Goal: Task Accomplishment & Management: Complete application form

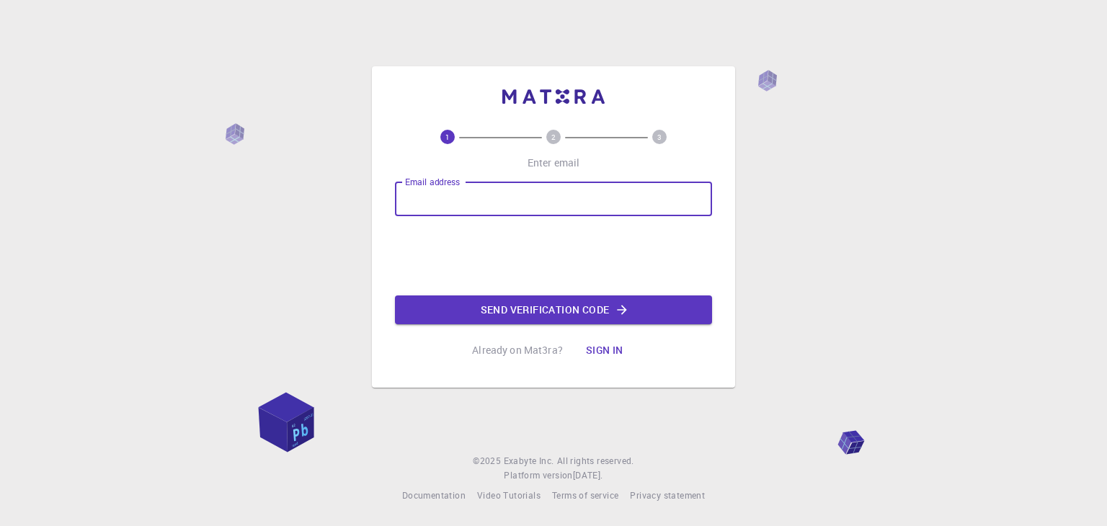
type input "[EMAIL_ADDRESS][DOMAIN_NAME]"
click at [477, 312] on button "Send verification code" at bounding box center [553, 310] width 317 height 29
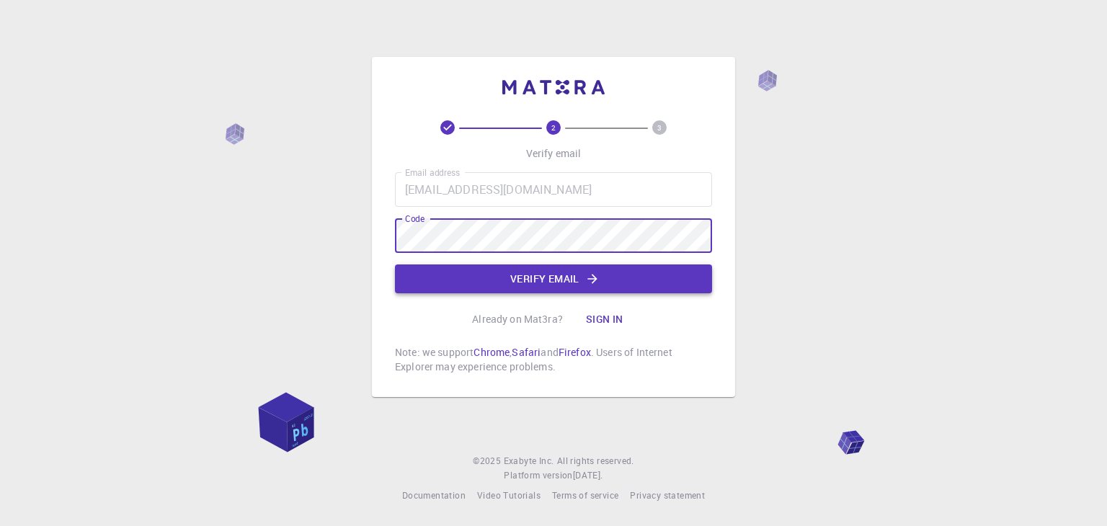
click at [549, 288] on button "Verify email" at bounding box center [553, 279] width 317 height 29
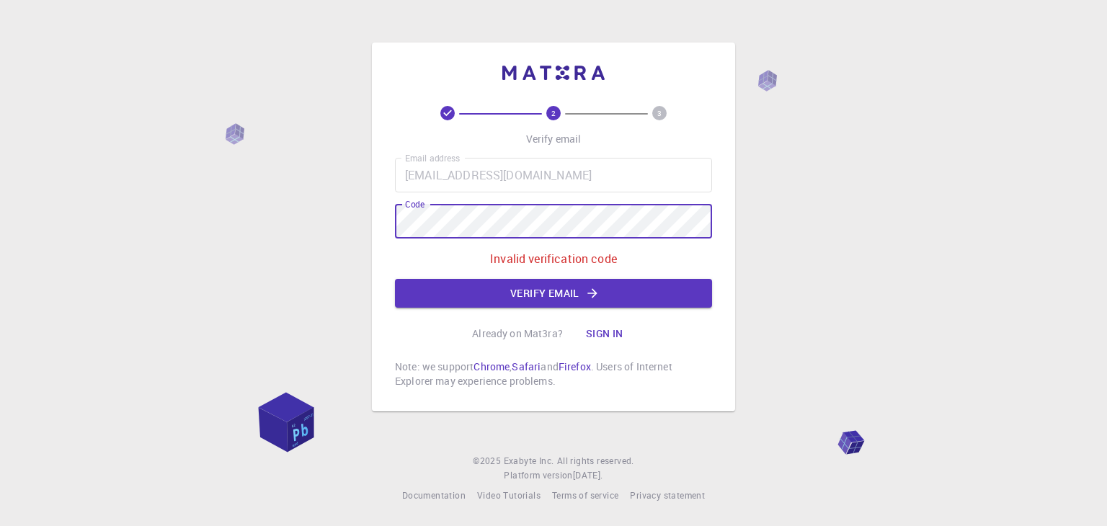
click at [476, 242] on div "Email address [EMAIL_ADDRESS][DOMAIN_NAME] Email address Code Code Invalid veri…" at bounding box center [553, 233] width 317 height 150
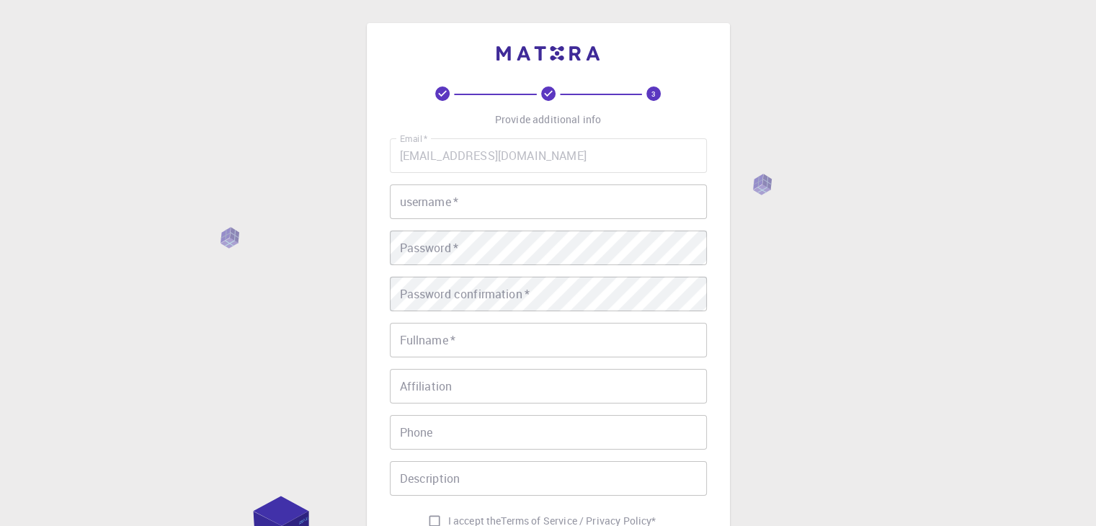
click at [476, 199] on input "username   *" at bounding box center [548, 202] width 317 height 35
type input "bao2"
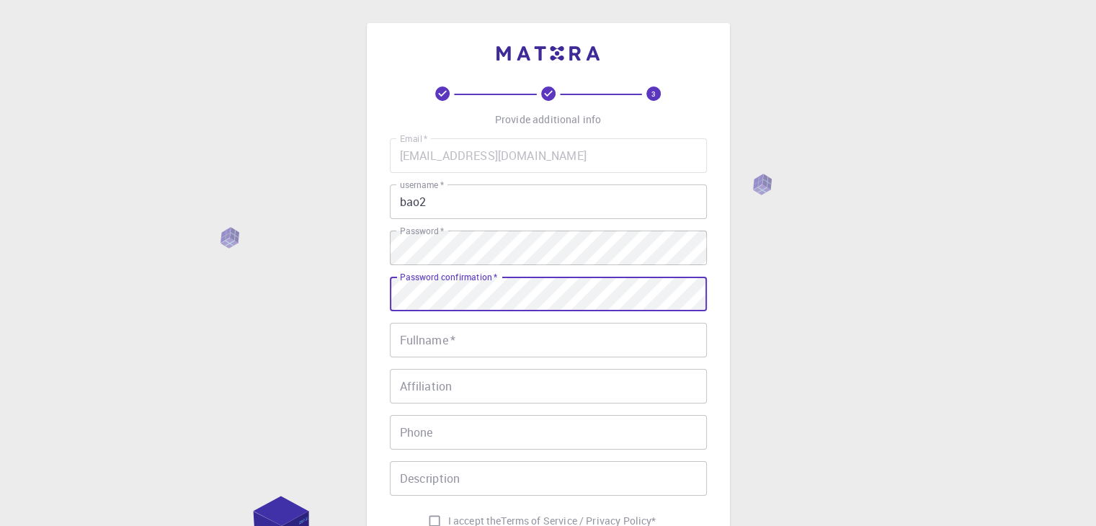
click at [476, 349] on input "Fullname   *" at bounding box center [548, 340] width 317 height 35
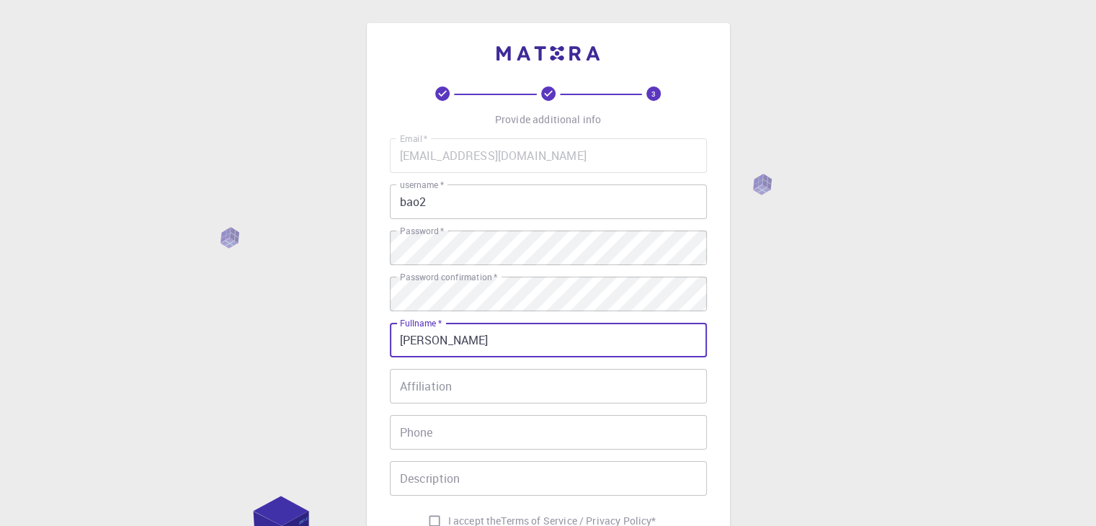
click at [454, 339] on input "[PERSON_NAME]" at bounding box center [548, 340] width 317 height 35
click at [458, 341] on input "[PERSON_NAME]" at bounding box center [548, 340] width 317 height 35
type input "[PERSON_NAME]"
click at [458, 386] on input "Affiliation" at bounding box center [548, 386] width 317 height 35
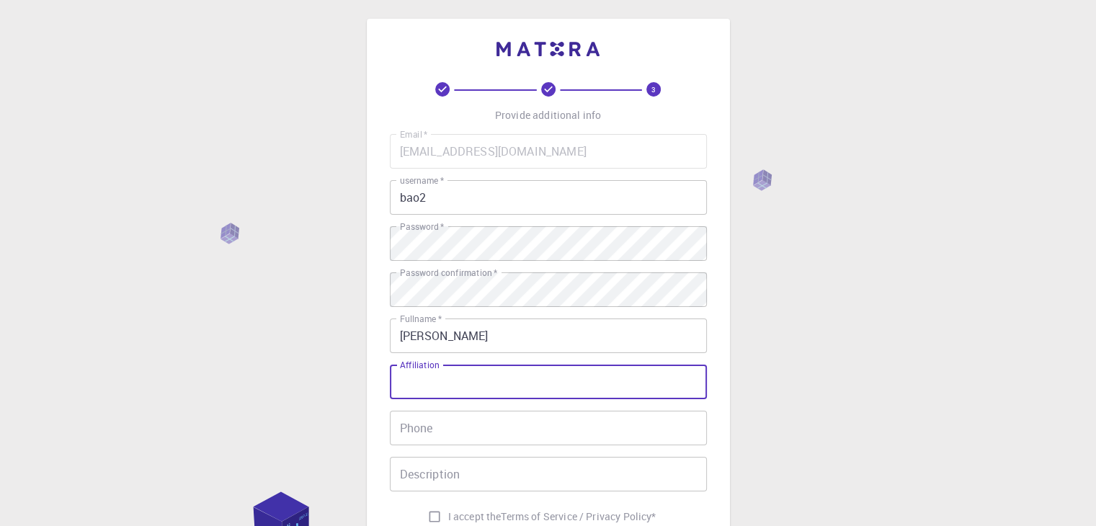
scroll to position [144, 0]
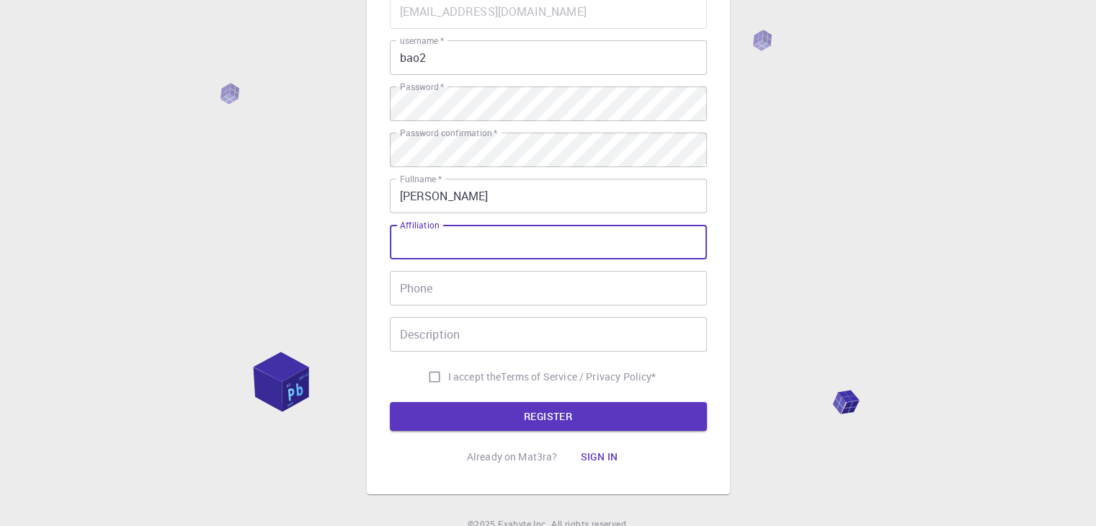
click at [422, 223] on div "Email   * [EMAIL_ADDRESS][DOMAIN_NAME] Email   * username   * bao2 username   *…" at bounding box center [548, 192] width 317 height 396
click at [427, 279] on input "Phone" at bounding box center [548, 288] width 317 height 35
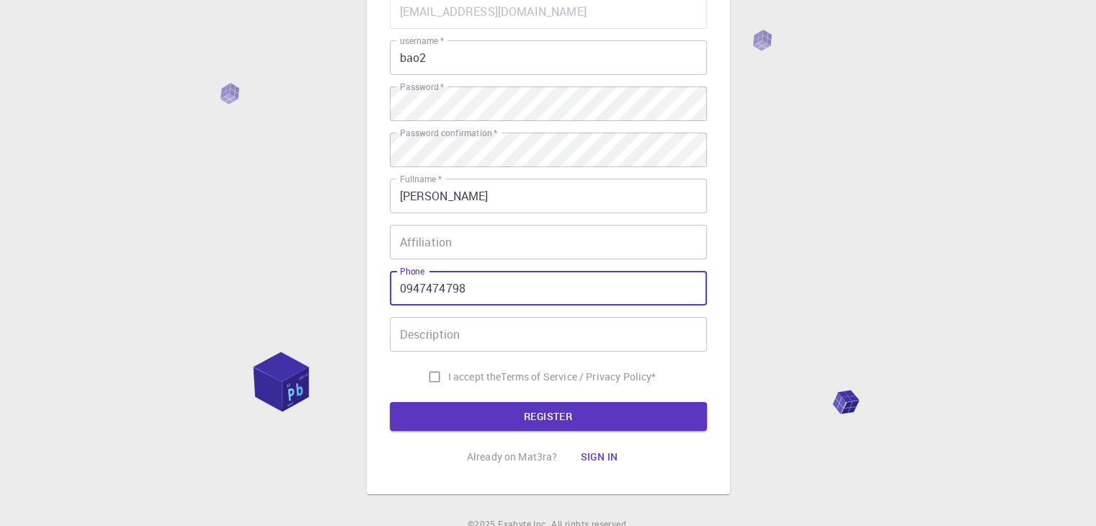
type input "0947474798"
click at [402, 242] on input "Affiliation" at bounding box center [548, 242] width 317 height 35
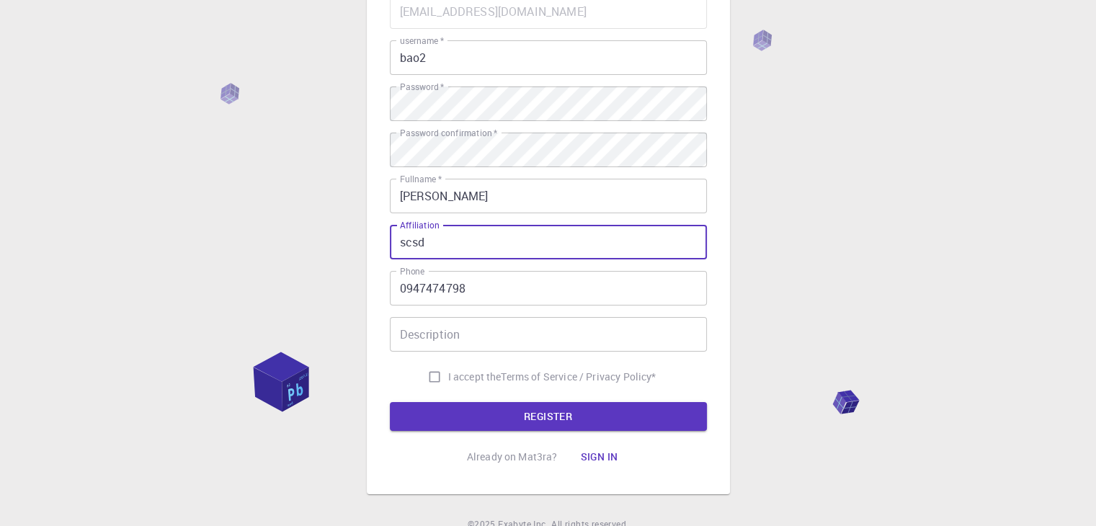
type input "scsd"
click at [435, 349] on input "Description" at bounding box center [548, 334] width 317 height 35
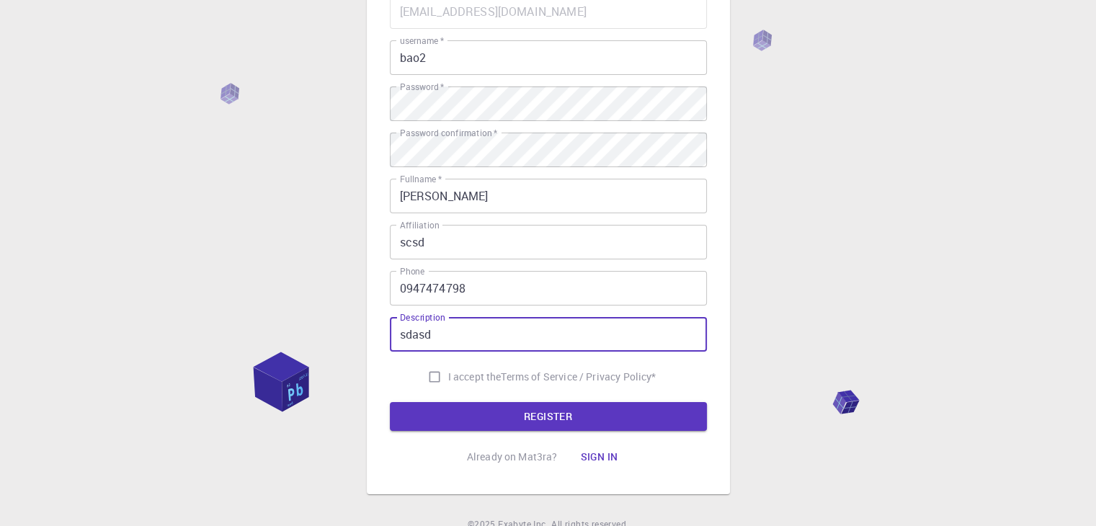
type input "sdasd"
click at [434, 376] on input "I accept the Terms of Service / Privacy Policy *" at bounding box center [434, 376] width 27 height 27
checkbox input "true"
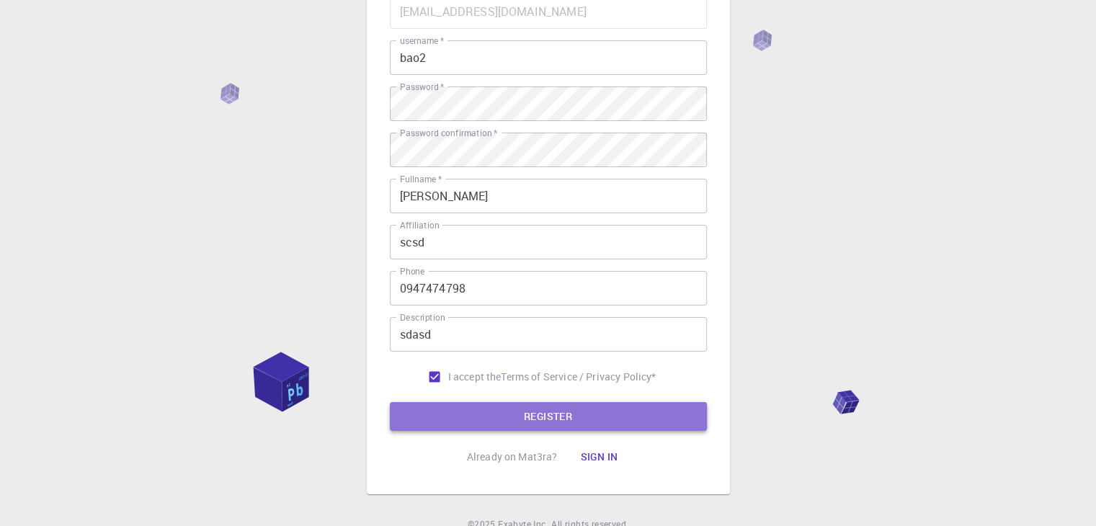
click at [446, 417] on button "REGISTER" at bounding box center [548, 416] width 317 height 29
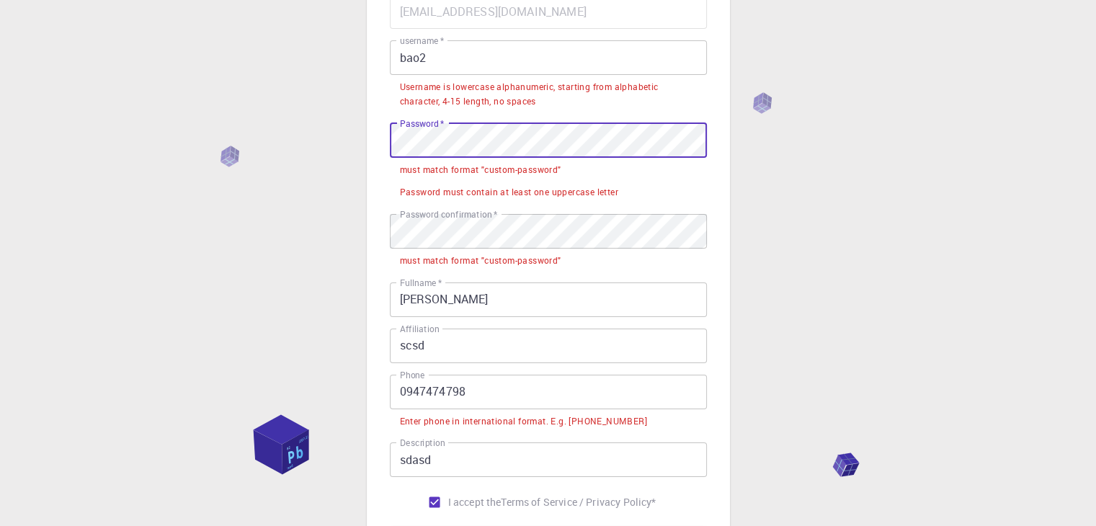
click at [360, 139] on div "3 Provide additional info Email   * [EMAIL_ADDRESS][DOMAIN_NAME] Email   * user…" at bounding box center [548, 285] width 1096 height 859
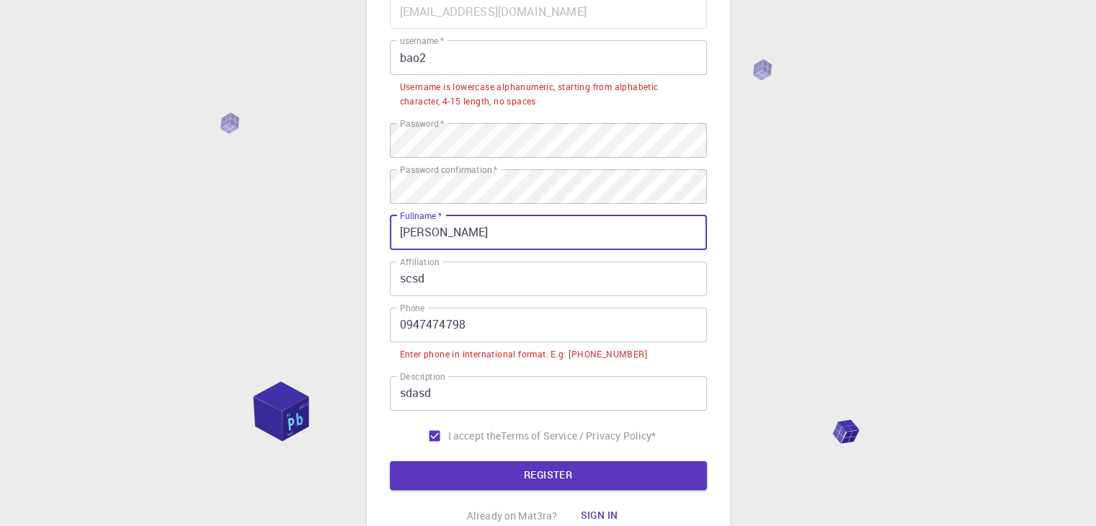
type input "[PERSON_NAME]"
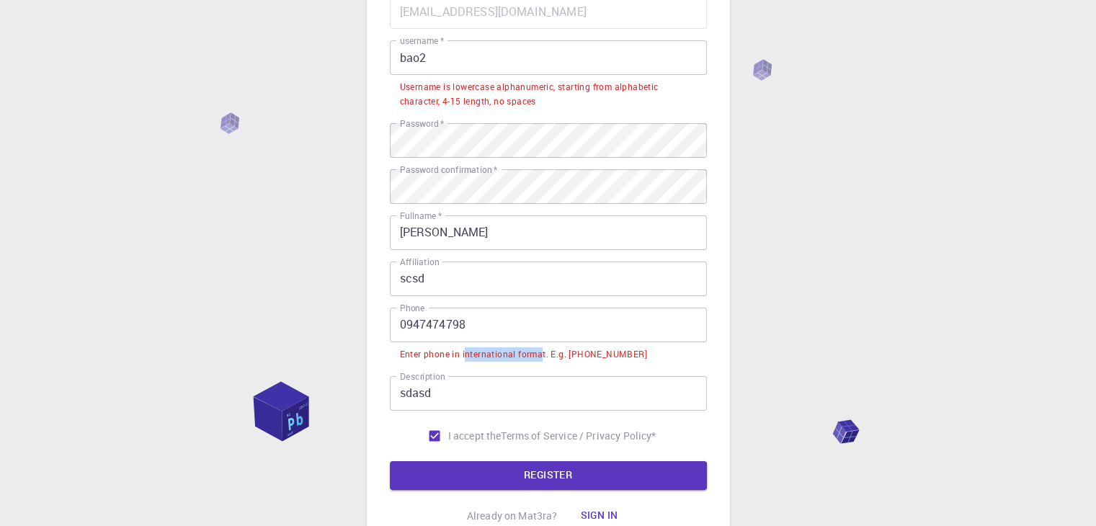
drag, startPoint x: 464, startPoint y: 358, endPoint x: 547, endPoint y: 354, distance: 83.0
click at [546, 353] on div "Enter phone in international format. E.g. [PHONE_NUMBER]" at bounding box center [523, 354] width 247 height 14
click at [547, 354] on div "Enter phone in international format. E.g. [PHONE_NUMBER]" at bounding box center [523, 354] width 247 height 14
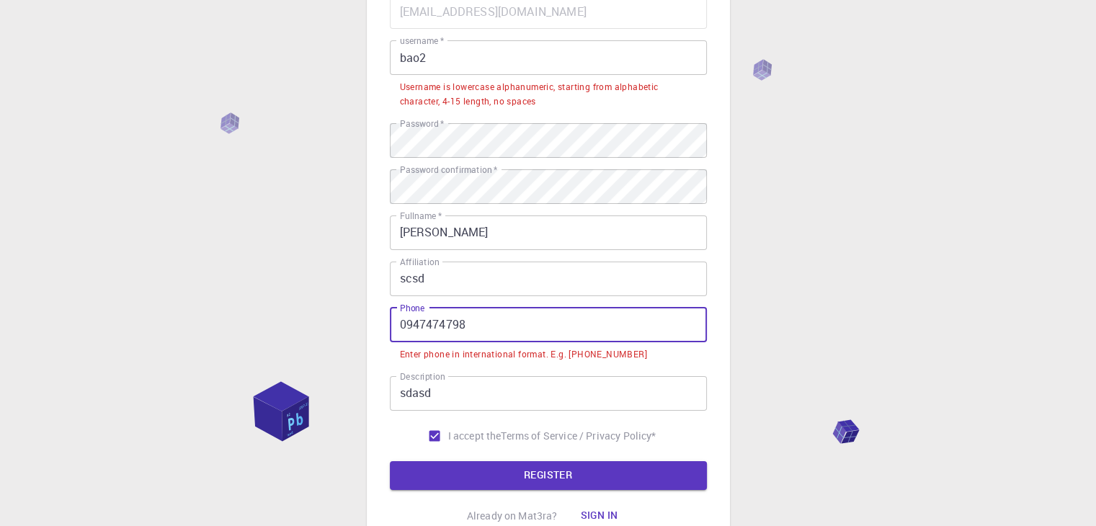
drag, startPoint x: 516, startPoint y: 332, endPoint x: 370, endPoint y: 317, distance: 147.0
click at [370, 317] on div "3 Provide additional info Email   * [EMAIL_ADDRESS][DOMAIN_NAME] Email   * user…" at bounding box center [548, 216] width 363 height 675
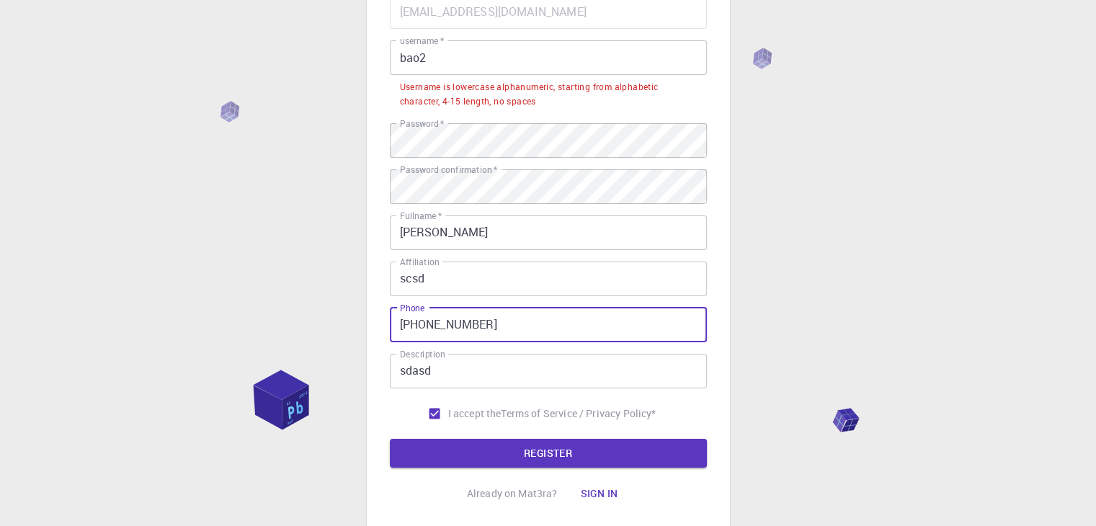
click at [407, 321] on input "[PHONE_NUMBER]" at bounding box center [548, 325] width 317 height 35
type input "[PHONE_NUMBER]"
click at [515, 445] on button "REGISTER" at bounding box center [548, 453] width 317 height 29
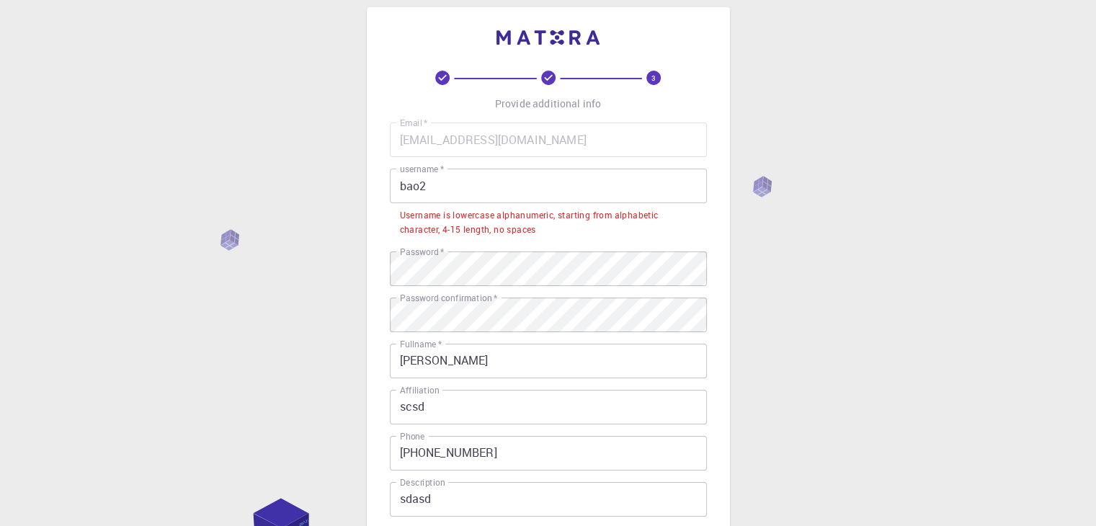
scroll to position [0, 0]
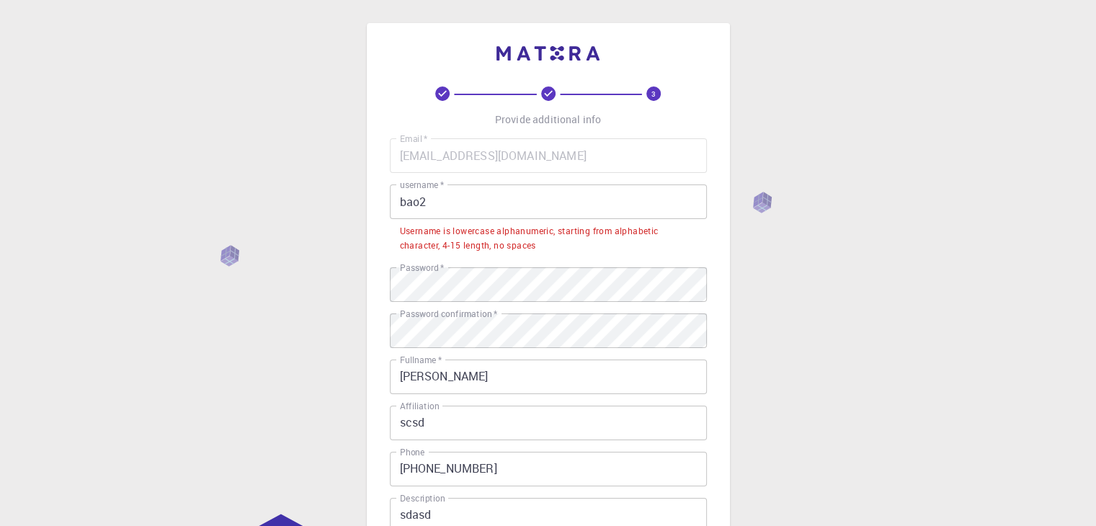
click at [507, 205] on input "bao2" at bounding box center [548, 202] width 317 height 35
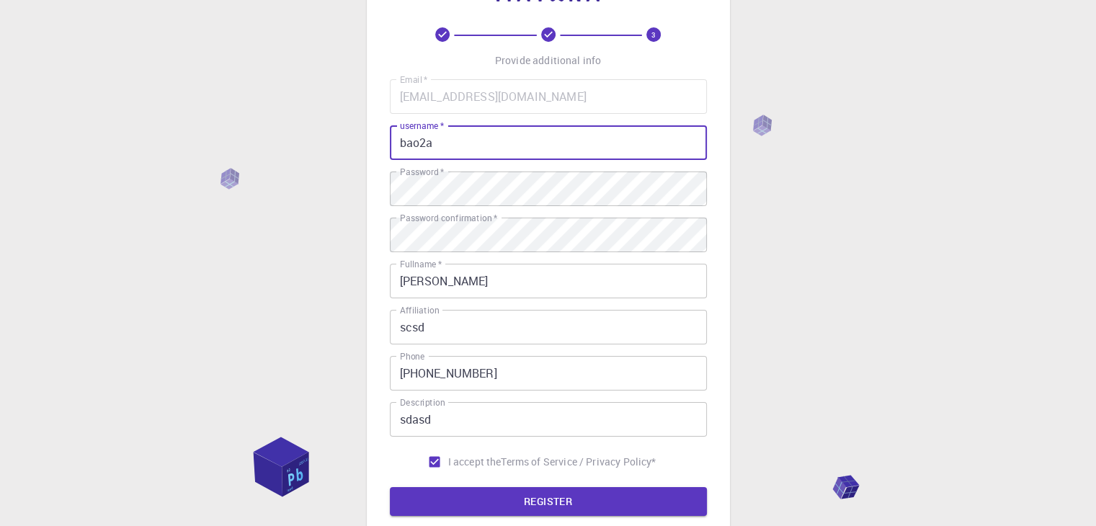
scroll to position [144, 0]
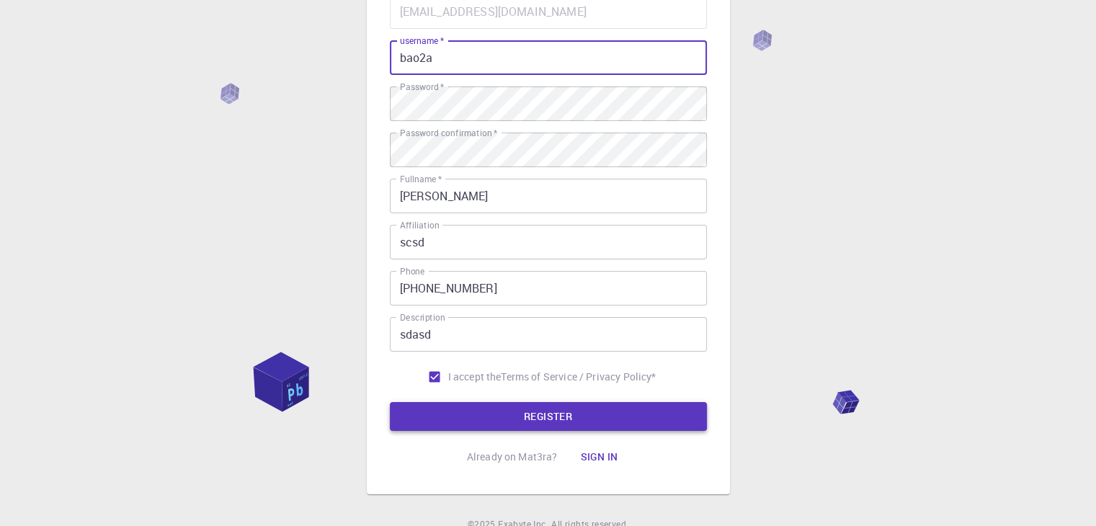
type input "bao2a"
click at [551, 417] on button "REGISTER" at bounding box center [548, 416] width 317 height 29
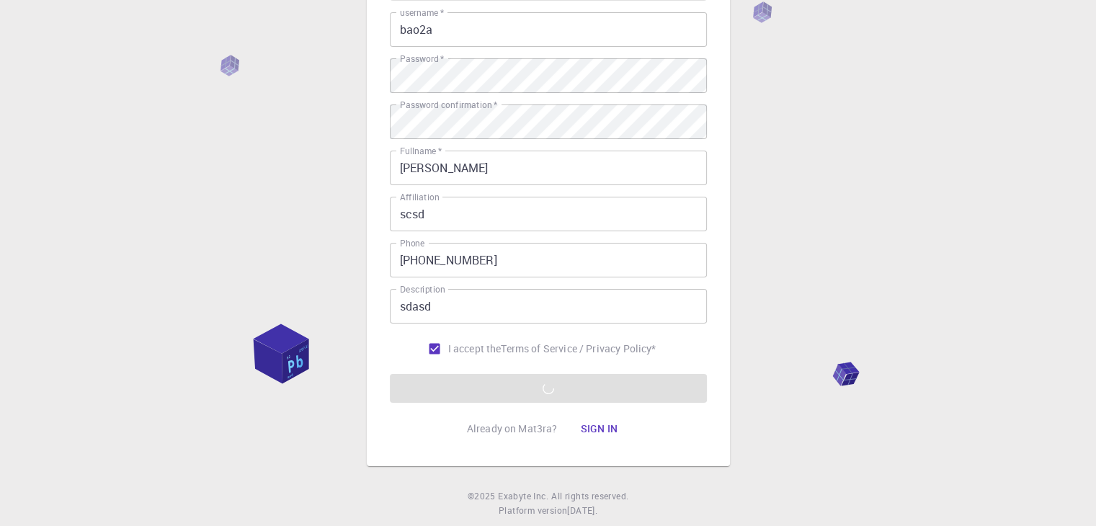
scroll to position [208, 0]
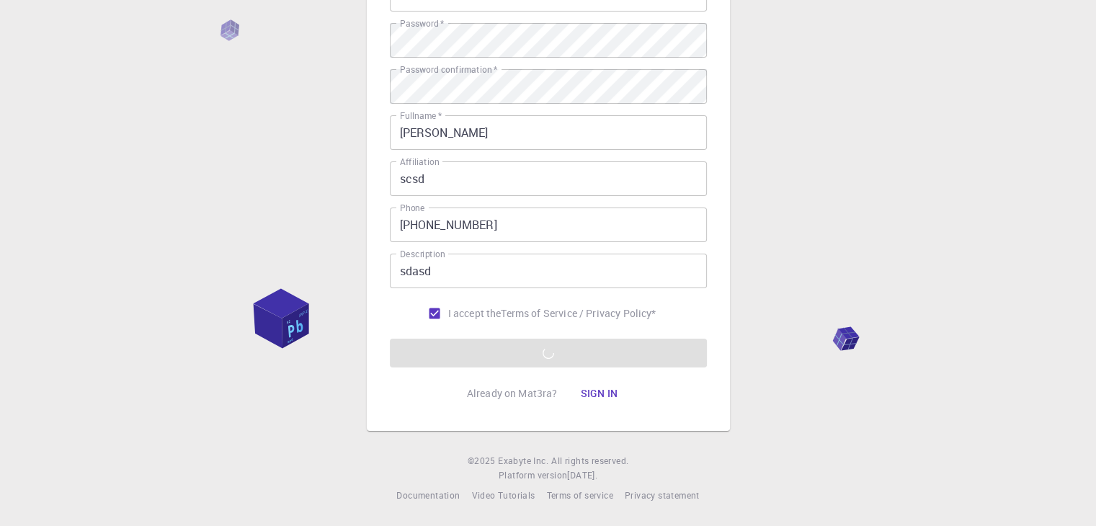
click at [600, 361] on form "Email   * [EMAIL_ADDRESS][DOMAIN_NAME] Email   * username   * bao2a username   …" at bounding box center [548, 149] width 317 height 437
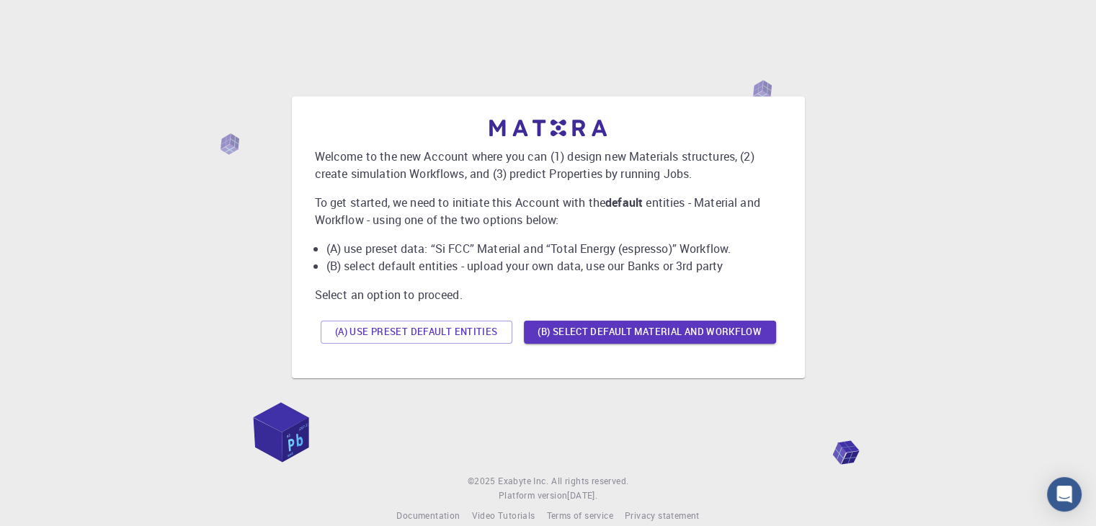
click at [484, 332] on button "(A) Use preset default entities" at bounding box center [417, 332] width 192 height 23
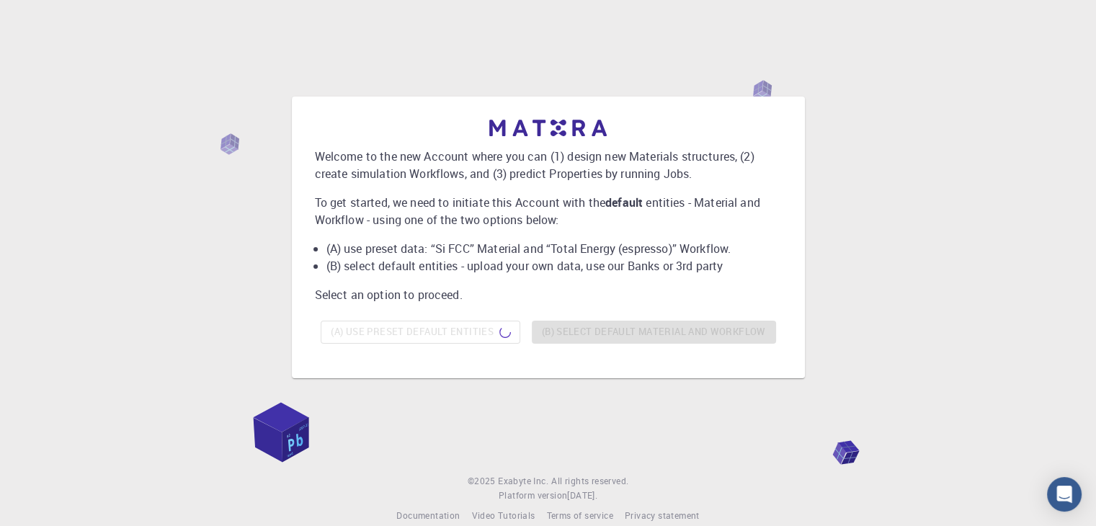
click at [536, 327] on div "(A) Use preset default entities (B) Select default material and workflow" at bounding box center [548, 332] width 467 height 35
